Goal: Register for event/course

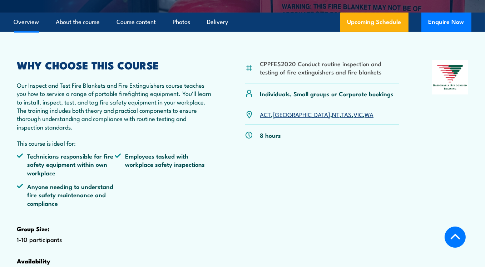
scroll to position [191, 0]
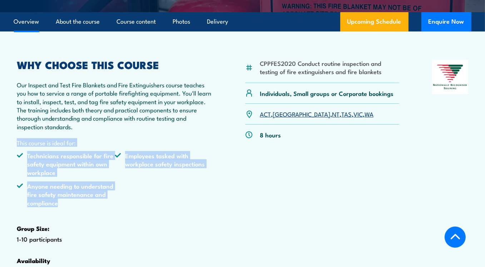
drag, startPoint x: 141, startPoint y: 228, endPoint x: 13, endPoint y: 149, distance: 150.1
click at [13, 149] on article "CPPFES2020 Conduct routine inspection and testing of fire extinguishers and fir…" at bounding box center [242, 168] width 471 height 275
click at [137, 212] on ul "Technicians responsible for fire safety equipment within own workplace Employee…" at bounding box center [115, 181] width 196 height 61
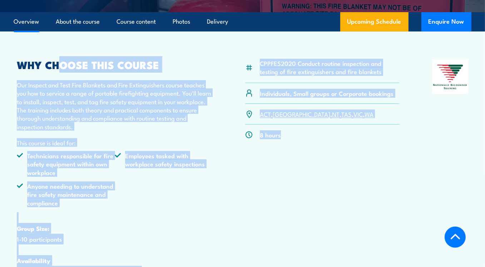
drag, startPoint x: 324, startPoint y: 179, endPoint x: 64, endPoint y: 88, distance: 275.9
click at [62, 84] on div "CPPFES2020 Conduct routine inspection and testing of fire extinguishers and fir…" at bounding box center [243, 179] width 452 height 238
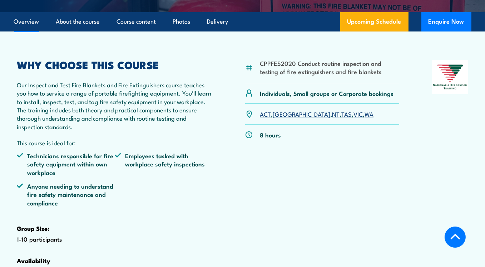
click at [16, 76] on article "CPPFES2020 Conduct routine inspection and testing of fire extinguishers and fir…" at bounding box center [242, 168] width 471 height 275
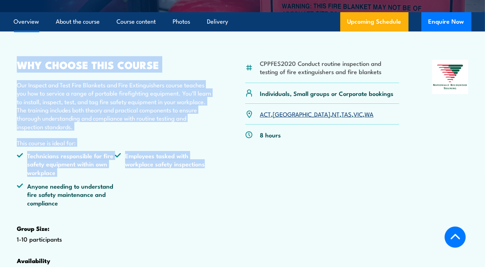
drag, startPoint x: 21, startPoint y: 70, endPoint x: 225, endPoint y: 200, distance: 241.3
click at [225, 200] on article "CPPFES2020 Conduct routine inspection and testing of fire extinguishers and fir…" at bounding box center [242, 168] width 471 height 275
click at [220, 218] on div "CPPFES2020 Conduct routine inspection and testing of fire extinguishers and fir…" at bounding box center [243, 179] width 452 height 238
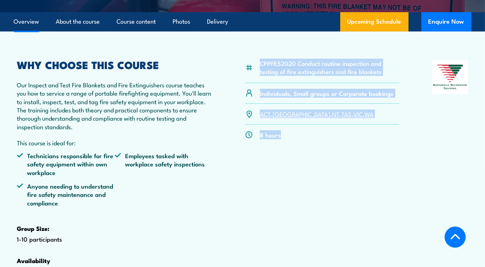
drag, startPoint x: 241, startPoint y: 66, endPoint x: 386, endPoint y: 146, distance: 165.9
click at [387, 142] on article "CPPFES2020 Conduct routine inspection and testing of fire extinguishers and fir…" at bounding box center [242, 168] width 471 height 275
click at [372, 194] on div "CPPFES2020 Conduct routine inspection and testing of fire extinguishers and fir…" at bounding box center [322, 179] width 154 height 238
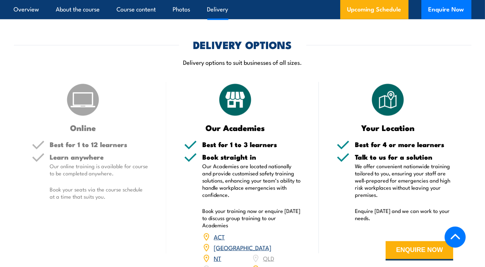
scroll to position [1049, 0]
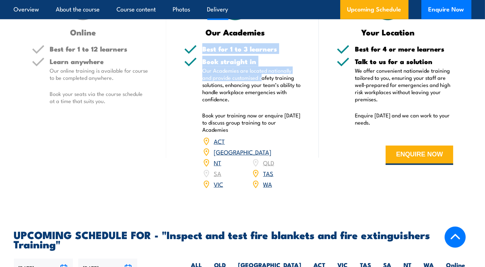
drag, startPoint x: 217, startPoint y: 75, endPoint x: 256, endPoint y: 104, distance: 48.5
click at [253, 96] on div "Best for 1 to 3 learners Book straight in Our Academies are located nationally …" at bounding box center [242, 121] width 117 height 153
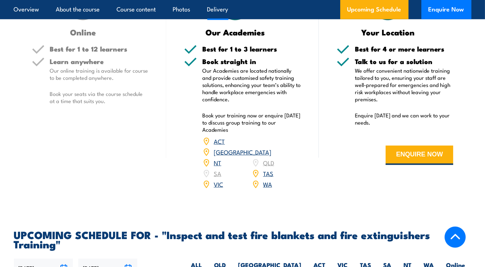
click at [262, 127] on p "Book your training now or enquire [DATE] to discuss group training to our Acade…" at bounding box center [251, 122] width 99 height 21
click at [267, 156] on link "[GEOGRAPHIC_DATA]" at bounding box center [243, 151] width 58 height 9
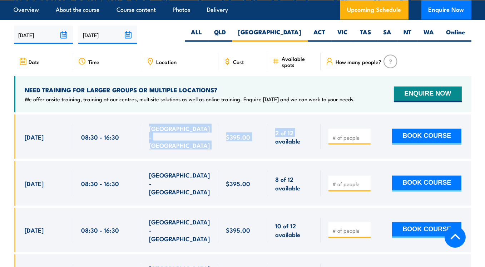
drag, startPoint x: 264, startPoint y: 142, endPoint x: 150, endPoint y: 130, distance: 115.1
click at [150, 130] on div "[DATE] 08:30 - 08:30" at bounding box center [243, 136] width 458 height 44
click at [252, 147] on div "$395.00" at bounding box center [243, 136] width 49 height 44
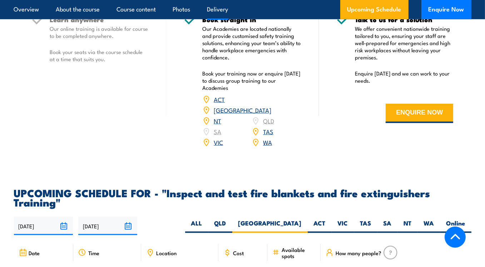
scroll to position [996, 0]
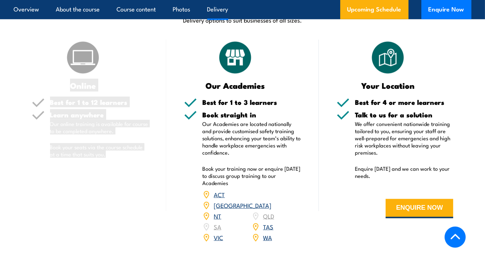
drag, startPoint x: 132, startPoint y: 187, endPoint x: 30, endPoint y: 110, distance: 127.7
click at [26, 99] on div "Online Best for 1 to 12 learners Learn anywhere Our online training is availabl…" at bounding box center [90, 146] width 153 height 212
click at [78, 192] on div "Online Best for 1 to 12 learners Learn anywhere Our online training is availabl…" at bounding box center [90, 146] width 153 height 212
drag, startPoint x: 109, startPoint y: 186, endPoint x: 67, endPoint y: 117, distance: 81.1
click at [67, 117] on div "Online Best for 1 to 12 learners Learn anywhere Our online training is availabl…" at bounding box center [90, 146] width 153 height 212
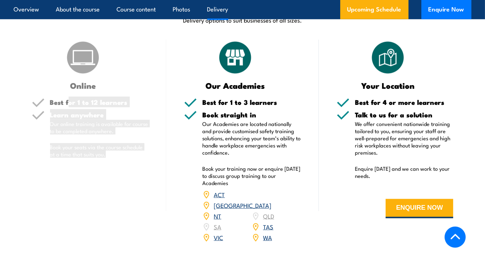
click at [93, 218] on div "Online Best for 1 to 12 learners Learn anywhere Our online training is availabl…" at bounding box center [90, 146] width 153 height 212
drag, startPoint x: 137, startPoint y: 174, endPoint x: 106, endPoint y: 182, distance: 32.7
click at [67, 97] on div "Online Best for 1 to 12 learners Learn anywhere Our online training is availabl…" at bounding box center [90, 146] width 153 height 212
click at [116, 202] on div "Online Best for 1 to 12 learners Learn anywhere Our online training is availabl…" at bounding box center [90, 146] width 153 height 212
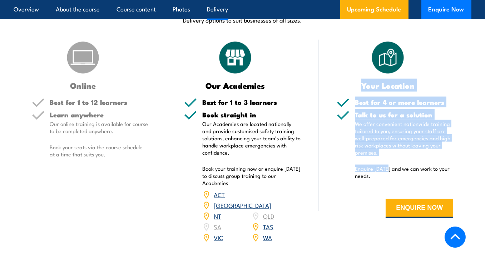
drag, startPoint x: 387, startPoint y: 183, endPoint x: 344, endPoint y: 97, distance: 96.5
click at [344, 97] on div "Your Location Best for 4 or more learners Talk to us for a solution We offer co…" at bounding box center [395, 146] width 153 height 212
click at [401, 155] on p "We offer convenient nationwide training tailored to you, ensuring your staff ar…" at bounding box center [404, 138] width 99 height 36
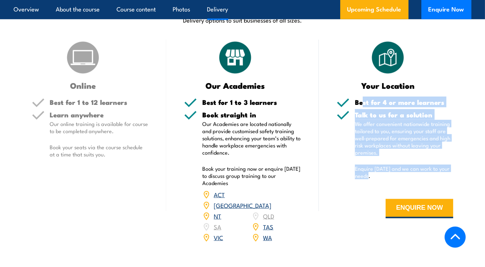
drag, startPoint x: 370, startPoint y: 133, endPoint x: 361, endPoint y: 115, distance: 19.7
click at [361, 114] on div "Best for 4 or more learners Talk to us for a solution We offer convenient natio…" at bounding box center [395, 164] width 117 height 130
click at [404, 156] on p "We offer convenient nationwide training tailored to you, ensuring your staff ar…" at bounding box center [404, 138] width 99 height 36
